Goal: Information Seeking & Learning: Learn about a topic

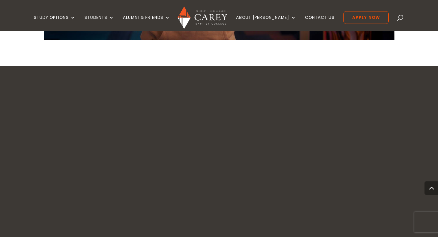
scroll to position [805, 0]
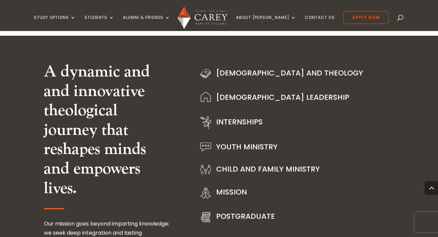
click at [31, 167] on div "A dynamic and and innovative theological journey that reshapes minds and empowe…" at bounding box center [219, 189] width 438 height 307
click at [32, 149] on div "A dynamic and and innovative theological journey that reshapes minds and empowe…" at bounding box center [219, 189] width 438 height 307
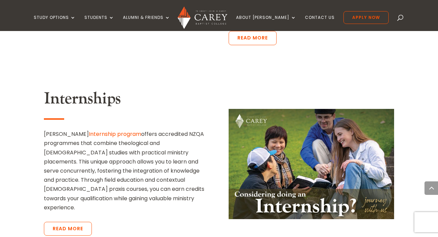
scroll to position [1495, 0]
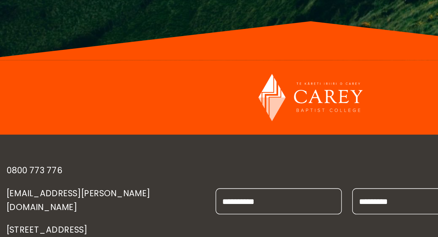
scroll to position [1842, 0]
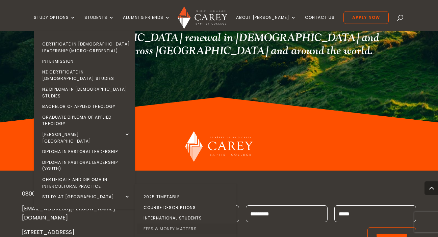
click at [187, 224] on link "Fees & Money Matters" at bounding box center [187, 229] width 101 height 11
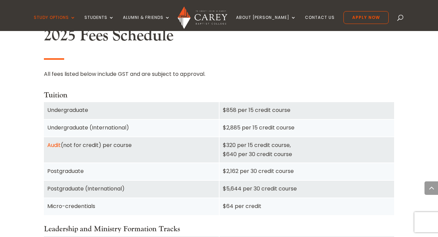
scroll to position [432, 0]
click at [119, 185] on div "Postgraduate (International)" at bounding box center [131, 188] width 168 height 9
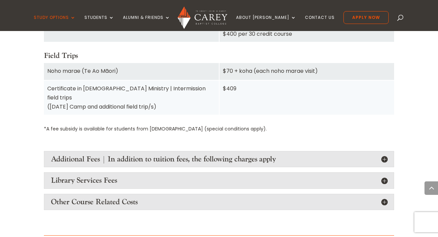
scroll to position [775, 0]
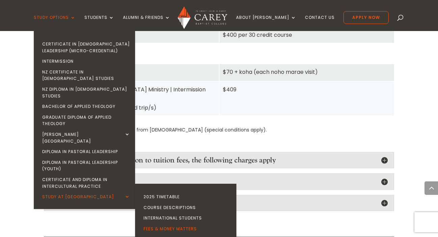
click at [175, 234] on link "Scholarships" at bounding box center [187, 239] width 101 height 11
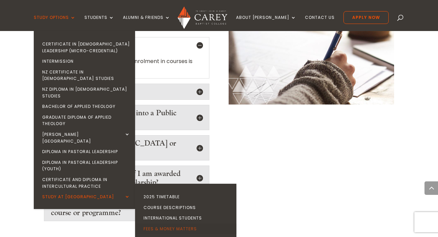
scroll to position [1041, 0]
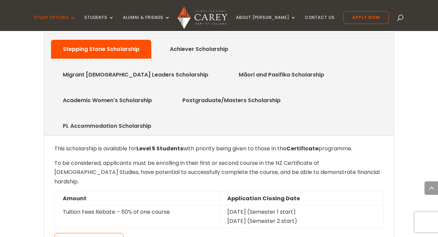
scroll to position [370, 0]
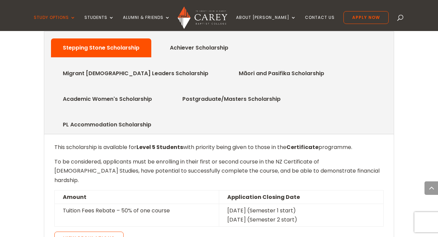
click at [196, 232] on p "View Regulations" at bounding box center [218, 241] width 329 height 18
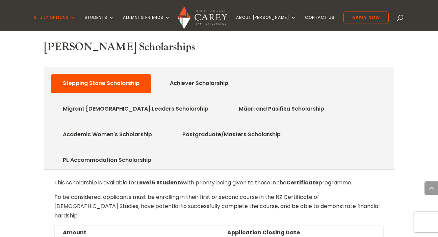
scroll to position [334, 0]
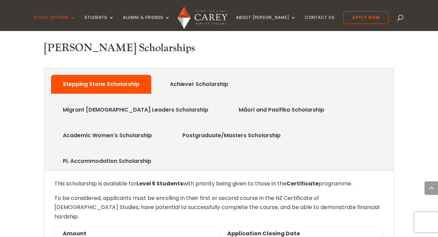
click at [218, 103] on link "Migrant Church Leaders Scholarship" at bounding box center [136, 109] width 166 height 13
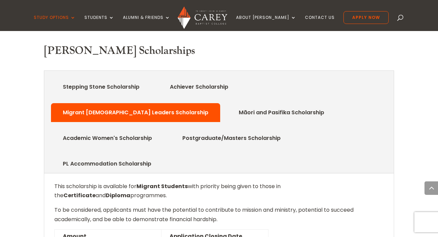
scroll to position [318, 0]
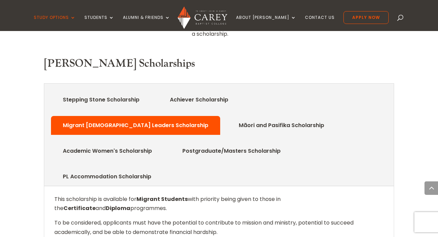
click at [190, 93] on link "Achiever Scholarship" at bounding box center [199, 99] width 79 height 13
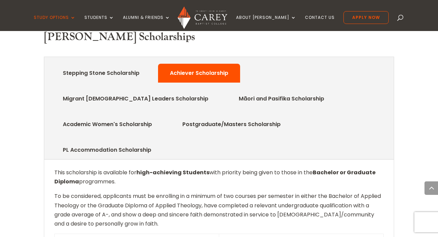
scroll to position [344, 0]
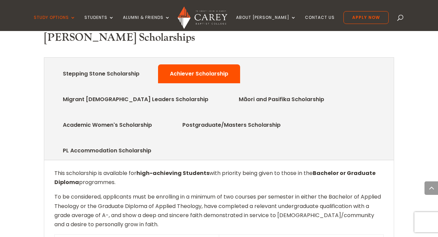
click at [228, 93] on link "Māori and Pasifika Scholarship" at bounding box center [281, 99] width 106 height 13
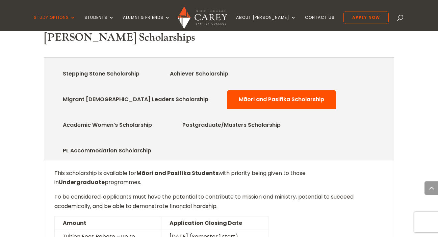
click at [162, 118] on link "Academic Women's Scholarship" at bounding box center [107, 124] width 109 height 13
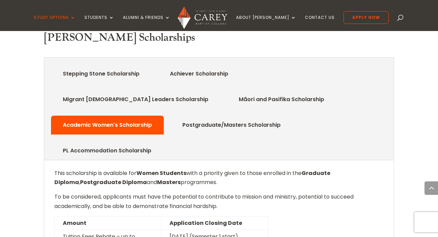
click at [172, 118] on link "Postgraduate/Masters Scholarship" at bounding box center [231, 124] width 118 height 13
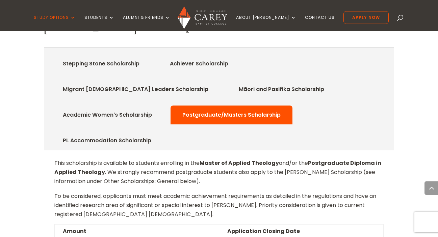
scroll to position [366, 0]
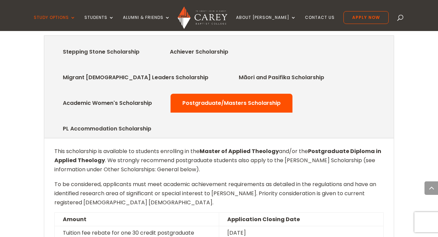
click at [163, 119] on li "PL Accommodation Scholarship" at bounding box center [107, 128] width 112 height 19
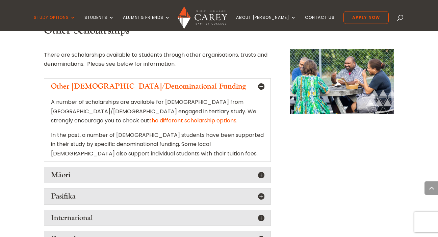
scroll to position [707, 0]
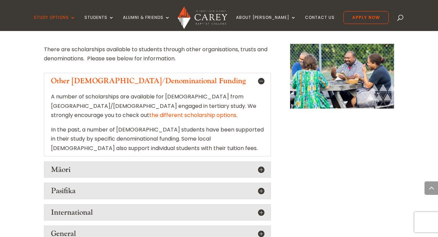
click at [178, 208] on h5 "International" at bounding box center [157, 212] width 213 height 9
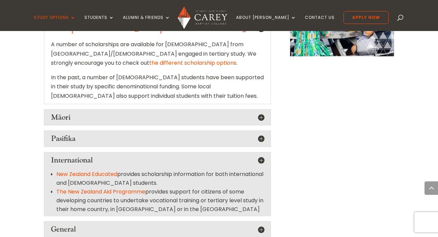
scroll to position [760, 0]
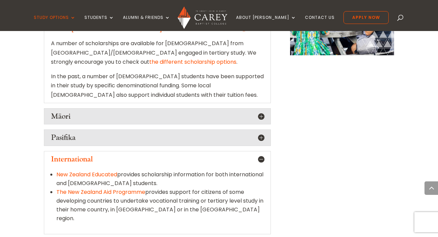
click at [192, 155] on h5 "International" at bounding box center [157, 159] width 213 height 9
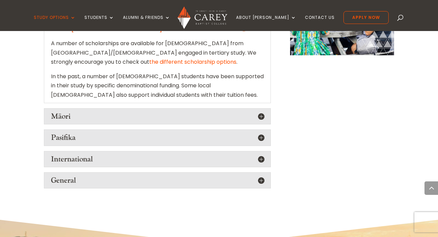
click at [192, 176] on h5 "General" at bounding box center [157, 180] width 213 height 9
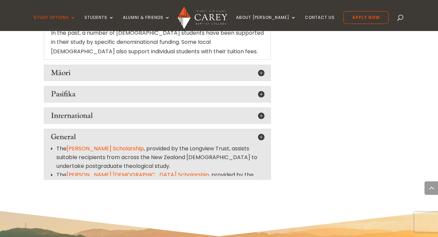
scroll to position [811, 0]
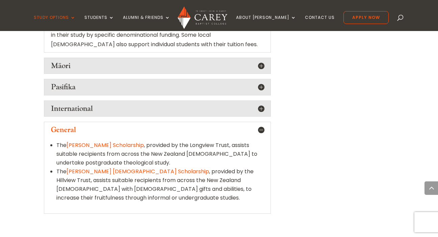
click at [204, 122] on div "General The Matt Alexander Scholarship , provided by the Longview Trust, assist…" at bounding box center [157, 168] width 227 height 92
click at [204, 126] on h5 "General" at bounding box center [157, 130] width 213 height 9
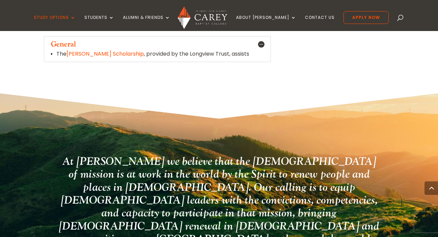
scroll to position [897, 0]
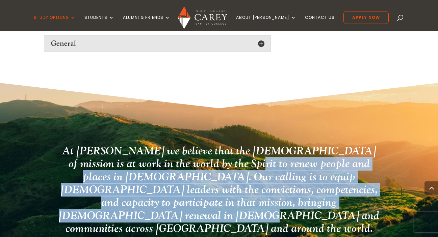
drag, startPoint x: 201, startPoint y: 114, endPoint x: 240, endPoint y: 161, distance: 60.4
click at [241, 161] on div "At [PERSON_NAME] we believe that the [DEMOGRAPHIC_DATA] of mission is at work i…" at bounding box center [218, 191] width 385 height 217
click at [240, 161] on div "At [PERSON_NAME] we believe that the [DEMOGRAPHIC_DATA] of mission is at work i…" at bounding box center [218, 191] width 385 height 217
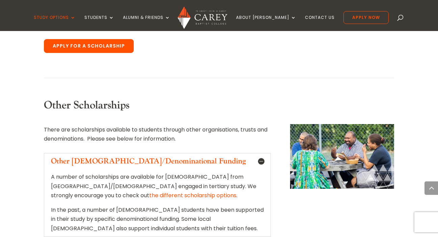
click at [276, 131] on div "Other Scholarships There are scholarships available to students through other o…" at bounding box center [219, 213] width 350 height 246
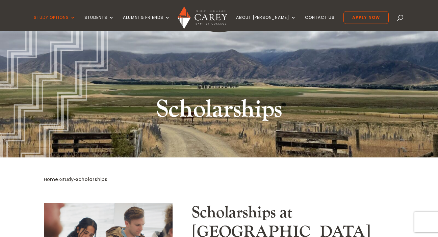
scroll to position [0, 0]
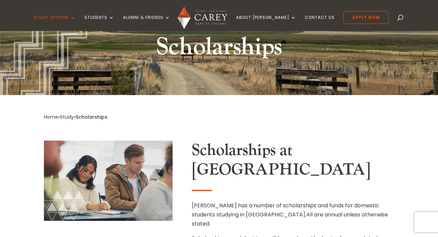
click at [207, 128] on div "Home » Study » Scholarships" at bounding box center [219, 122] width 350 height 18
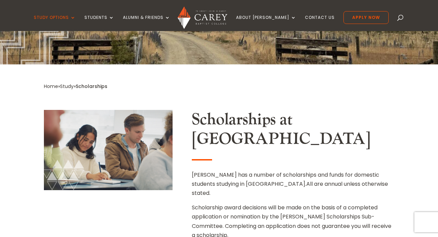
scroll to position [117, 0]
